Goal: Find specific page/section: Find specific page/section

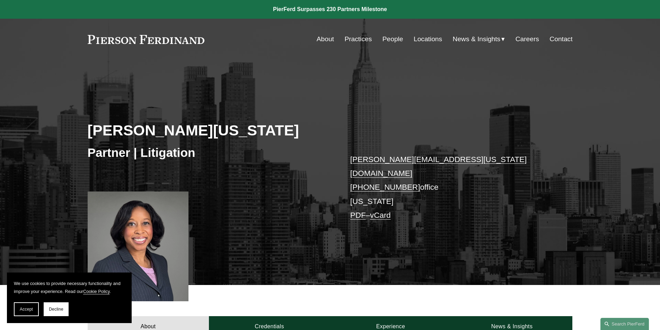
click at [203, 134] on h2 "[PERSON_NAME][US_STATE]" at bounding box center [209, 130] width 243 height 18
copy h2 "[US_STATE]"
click at [117, 151] on h3 "Partner | Litigation" at bounding box center [209, 152] width 243 height 15
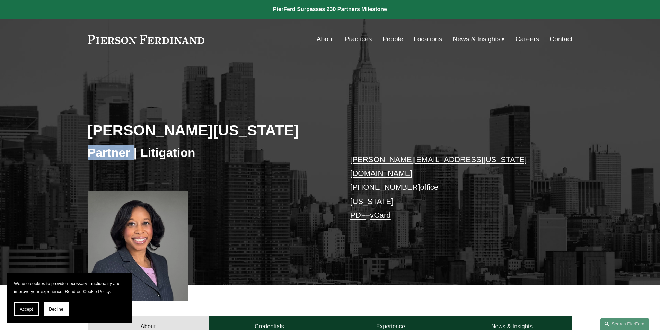
copy h3 "Partner"
click at [178, 156] on h3 "Partner | Litigation" at bounding box center [209, 152] width 243 height 15
click at [185, 133] on h2 "[PERSON_NAME][US_STATE]" at bounding box center [209, 130] width 243 height 18
drag, startPoint x: 205, startPoint y: 39, endPoint x: 86, endPoint y: 36, distance: 119.2
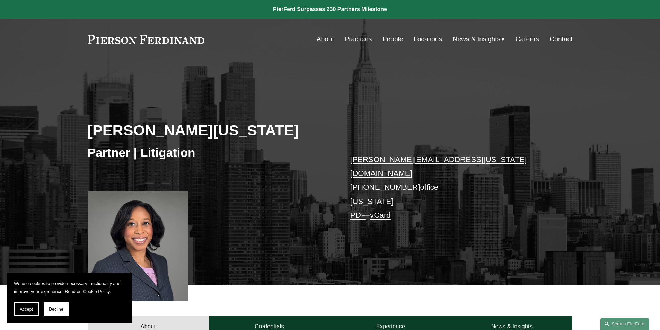
click at [86, 34] on div "Skip to Content About Practices People Locations" at bounding box center [330, 39] width 660 height 41
drag, startPoint x: 87, startPoint y: 39, endPoint x: 387, endPoint y: 98, distance: 306.0
click at [181, 47] on div "Skip to Content About Practices People Locations" at bounding box center [330, 39] width 660 height 41
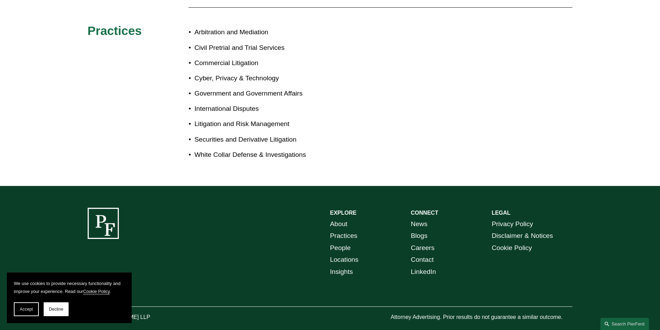
scroll to position [437, 0]
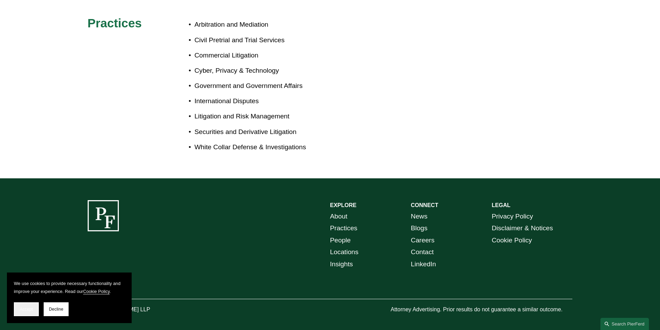
click at [29, 308] on span "Accept" at bounding box center [26, 309] width 13 height 5
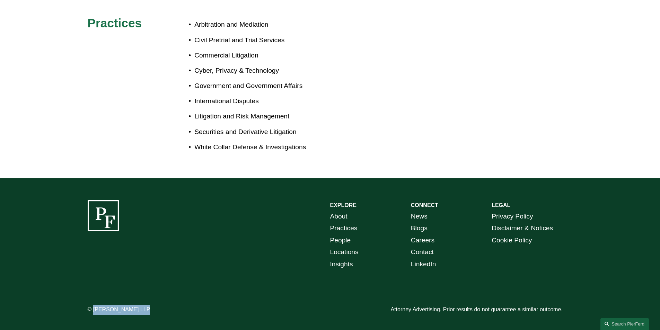
drag, startPoint x: 139, startPoint y: 304, endPoint x: 93, endPoint y: 300, distance: 45.9
click at [93, 305] on p "© [PERSON_NAME] LLP" at bounding box center [138, 310] width 101 height 10
copy p "[PERSON_NAME]"
click at [126, 305] on p "© [PERSON_NAME] LLP" at bounding box center [138, 310] width 101 height 10
click at [134, 305] on p "© [PERSON_NAME] LLP" at bounding box center [138, 310] width 101 height 10
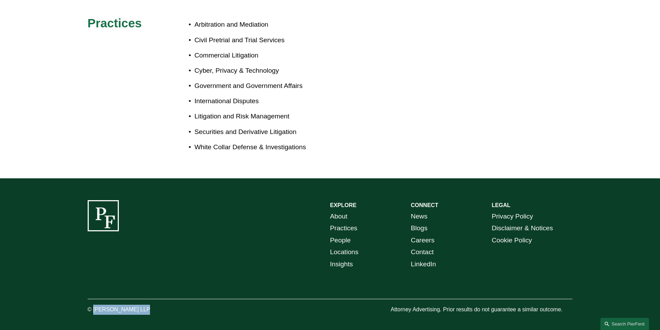
drag, startPoint x: 138, startPoint y: 303, endPoint x: 93, endPoint y: 299, distance: 44.8
click at [93, 305] on p "© [PERSON_NAME] LLP" at bounding box center [138, 310] width 101 height 10
copy p "[PERSON_NAME]"
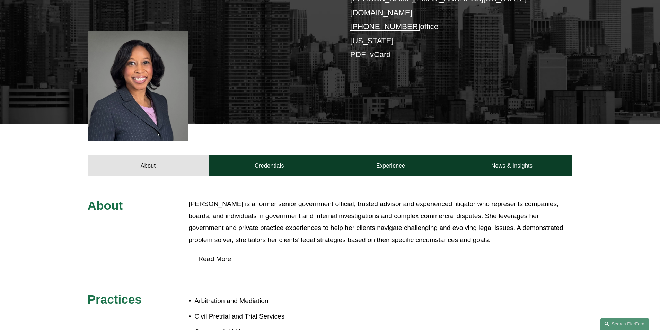
scroll to position [21, 0]
